Goal: Information Seeking & Learning: Learn about a topic

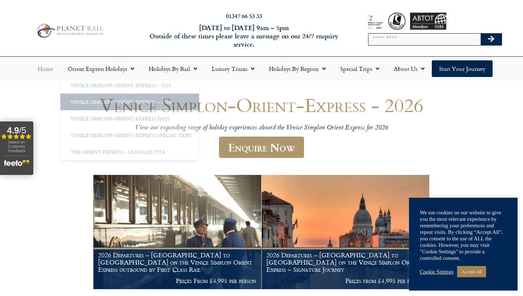
click at [47, 68] on link "Home" at bounding box center [45, 68] width 30 height 17
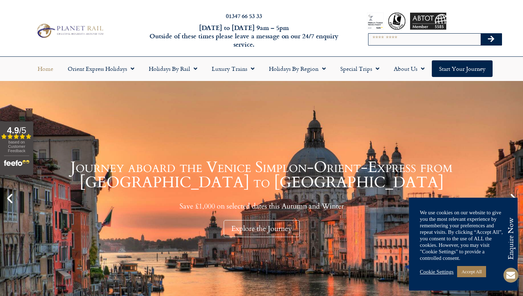
click at [177, 58] on div "Home Orient Express Holidays Venice Simplon-Orient-Express – 2025 Venice Simplo…" at bounding box center [261, 69] width 523 height 24
click at [176, 70] on link "Holidays by Rail" at bounding box center [172, 68] width 63 height 17
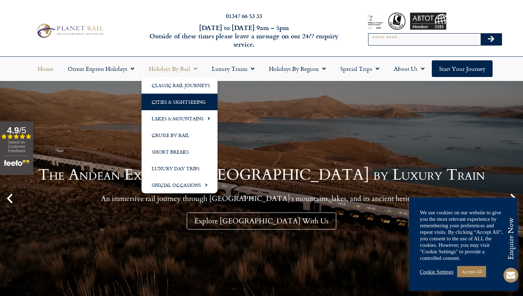
click at [188, 100] on link "Cities & Sightseeing" at bounding box center [179, 102] width 76 height 17
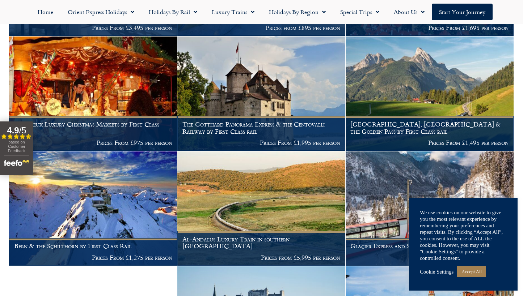
scroll to position [1127, 0]
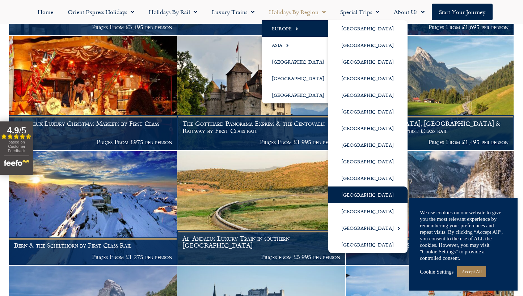
click at [366, 192] on link "[GEOGRAPHIC_DATA]" at bounding box center [367, 195] width 79 height 17
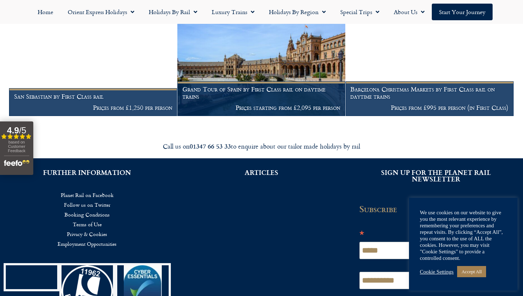
scroll to position [415, 0]
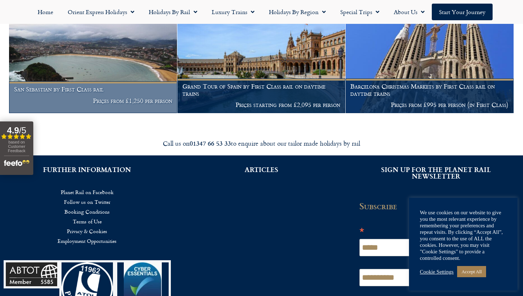
click at [139, 105] on p "Prices from £1,250 per person" at bounding box center [93, 100] width 158 height 7
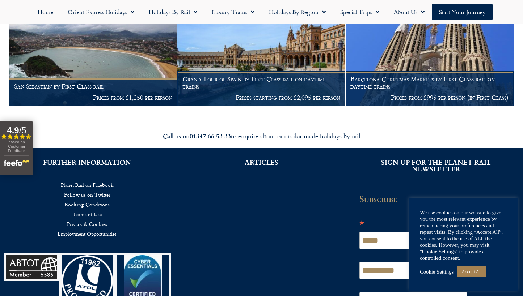
scroll to position [418, 0]
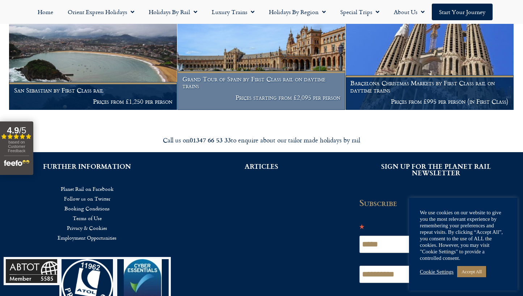
click at [251, 84] on h1 "Grand Tour of Spain by First Class rail on daytime trains" at bounding box center [261, 83] width 158 height 14
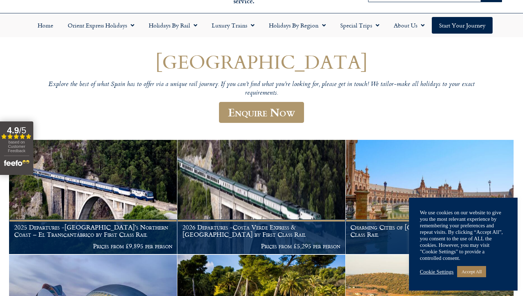
scroll to position [43, 0]
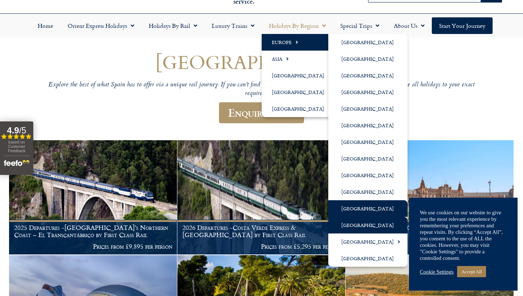
click at [361, 223] on link "[GEOGRAPHIC_DATA]" at bounding box center [367, 225] width 79 height 17
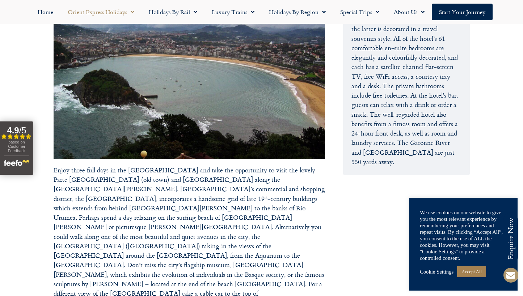
scroll to position [1118, 0]
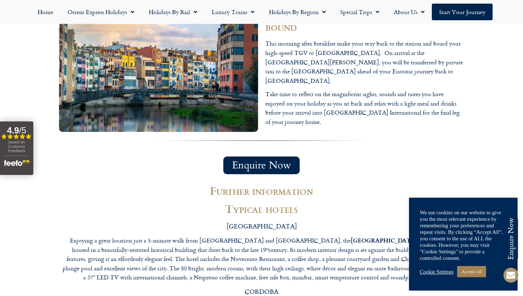
scroll to position [2813, 0]
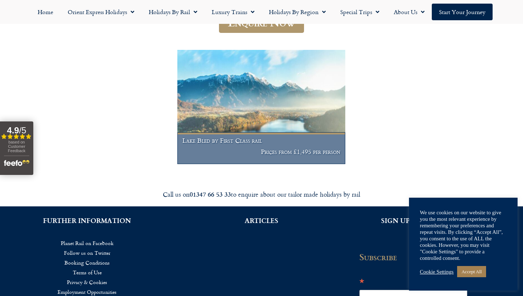
scroll to position [134, 0]
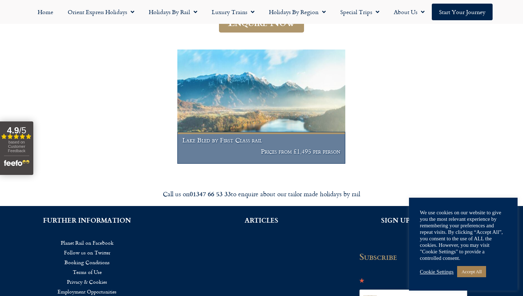
click at [233, 144] on h1 "Lake Bled by First Class rail" at bounding box center [261, 140] width 158 height 7
click at [249, 142] on h1 "Lake Bled by First Class rail" at bounding box center [261, 140] width 158 height 7
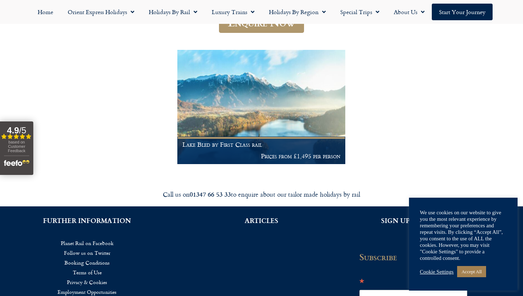
scroll to position [0, 0]
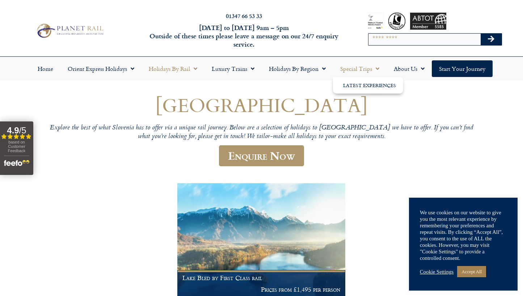
click at [166, 69] on link "Holidays by Rail" at bounding box center [172, 68] width 63 height 17
click at [192, 68] on span "Menu" at bounding box center [193, 68] width 7 height 13
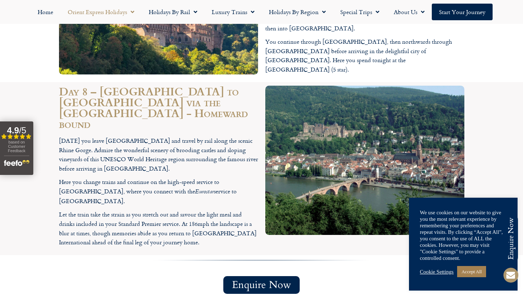
scroll to position [1392, 0]
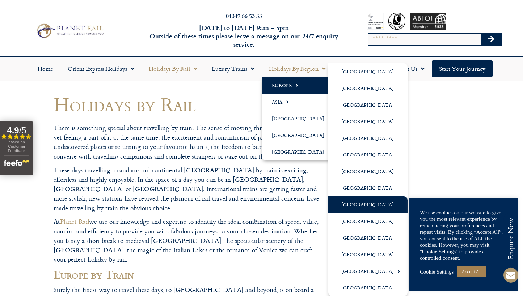
click at [377, 202] on link "[GEOGRAPHIC_DATA]" at bounding box center [367, 204] width 79 height 17
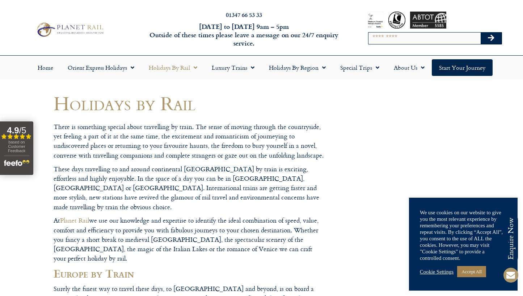
scroll to position [1, 0]
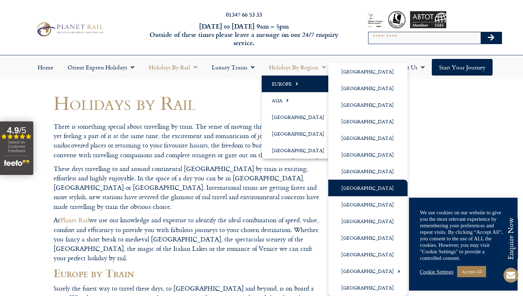
click at [358, 185] on link "[GEOGRAPHIC_DATA]" at bounding box center [367, 188] width 79 height 17
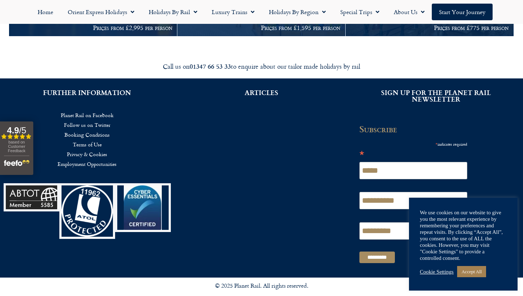
scroll to position [257, 0]
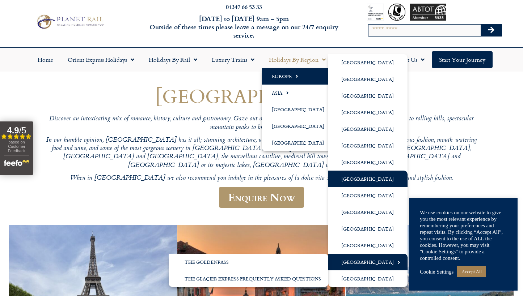
scroll to position [10, 0]
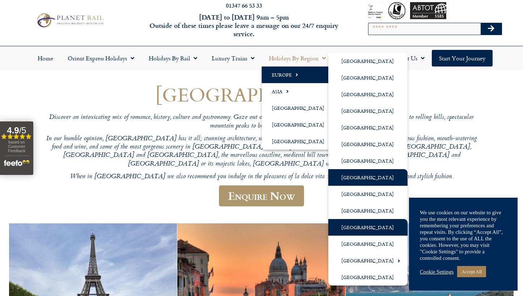
click at [353, 230] on link "[GEOGRAPHIC_DATA]" at bounding box center [367, 227] width 79 height 17
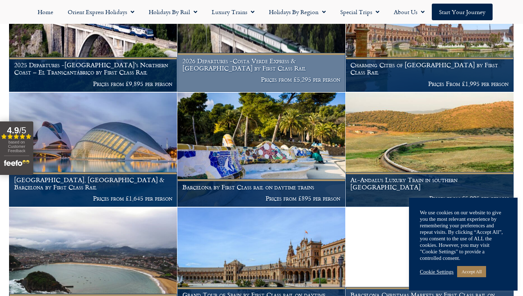
scroll to position [217, 0]
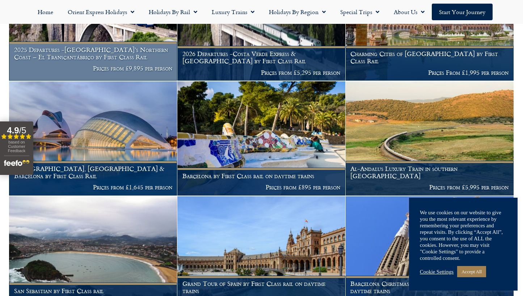
click at [91, 58] on h1 "2025 Departures -Spain’s Northern Coast – El Transcantábrico by First Class Rail" at bounding box center [93, 53] width 158 height 14
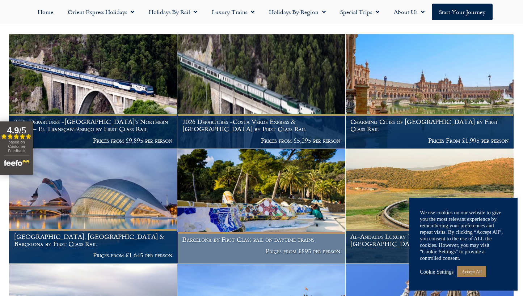
scroll to position [140, 0]
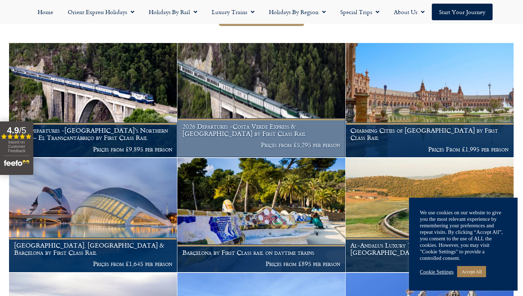
click at [197, 130] on h1 "2026 Departures -Costa Verde Express & Spain by First Class Rail" at bounding box center [261, 130] width 158 height 14
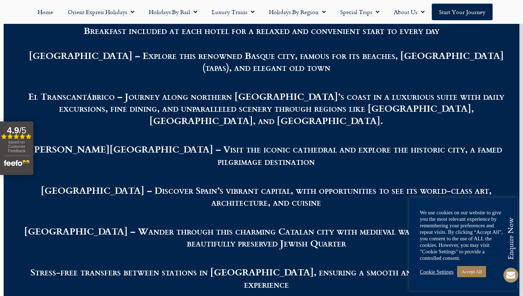
scroll to position [923, 0]
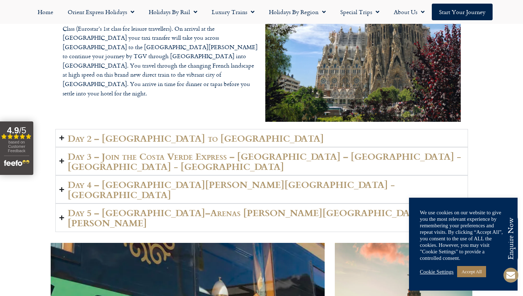
scroll to position [1350, 0]
